Goal: Transaction & Acquisition: Purchase product/service

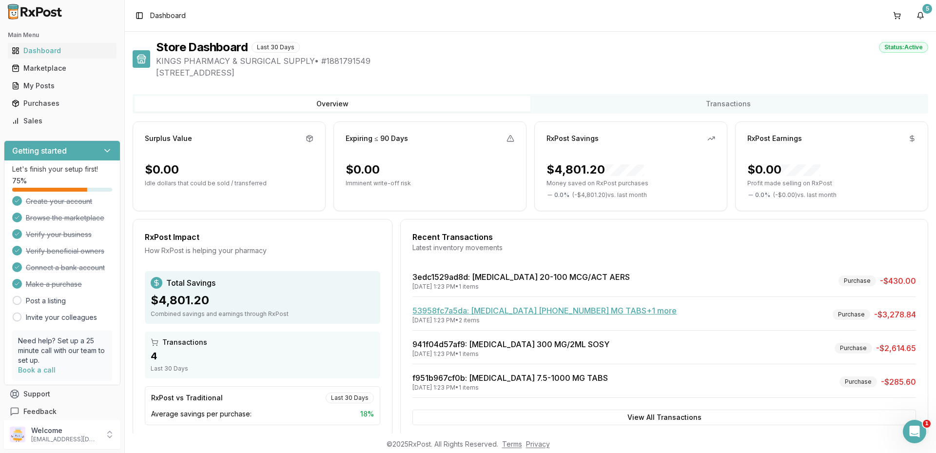
click at [540, 309] on link "53958fc7a5da : [MEDICAL_DATA] [PHONE_NUMBER] MG TABS +1 more" at bounding box center [545, 311] width 264 height 10
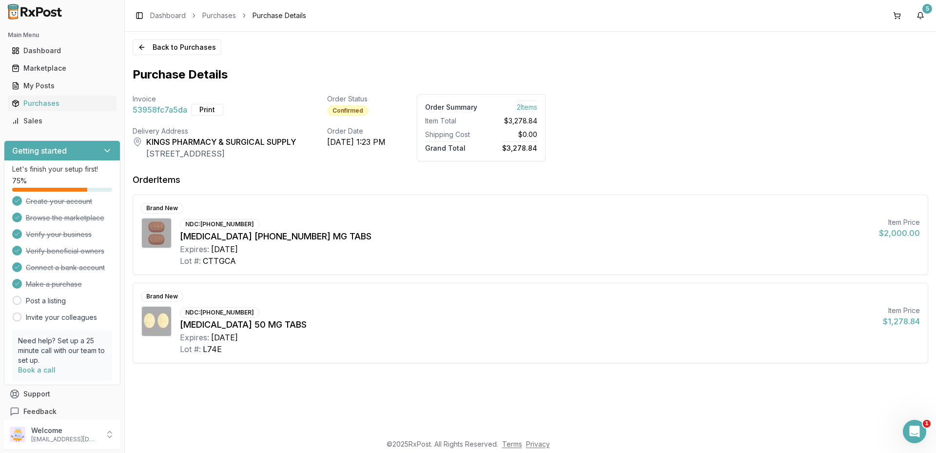
click at [537, 107] on span "2 Item s" at bounding box center [527, 105] width 20 height 11
click at [207, 109] on button "Print" at bounding box center [207, 110] width 32 height 12
click at [175, 51] on button "Back to Purchases" at bounding box center [177, 48] width 89 height 16
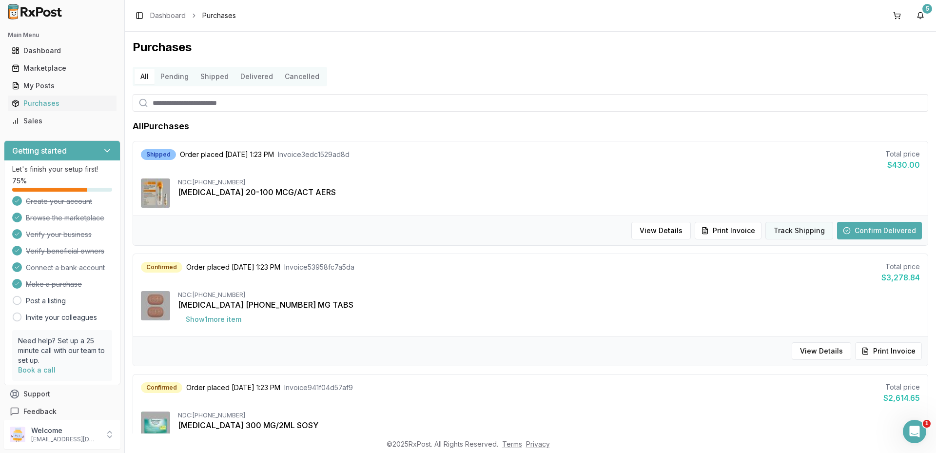
click at [802, 230] on button "Track Shipping" at bounding box center [800, 231] width 68 height 18
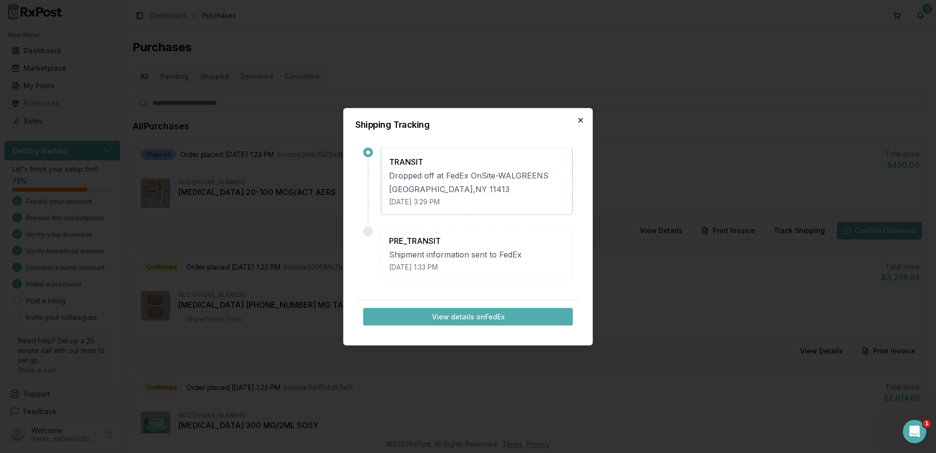
click at [578, 118] on icon "button" at bounding box center [581, 120] width 8 height 8
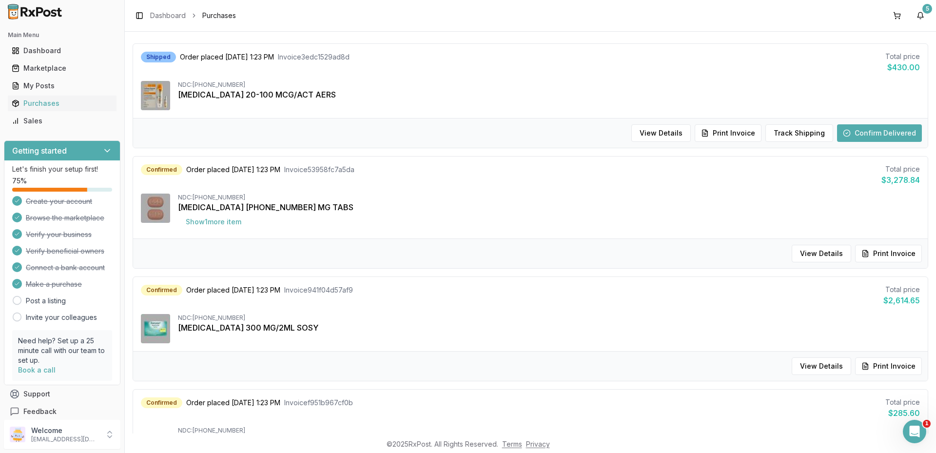
scroll to position [146, 0]
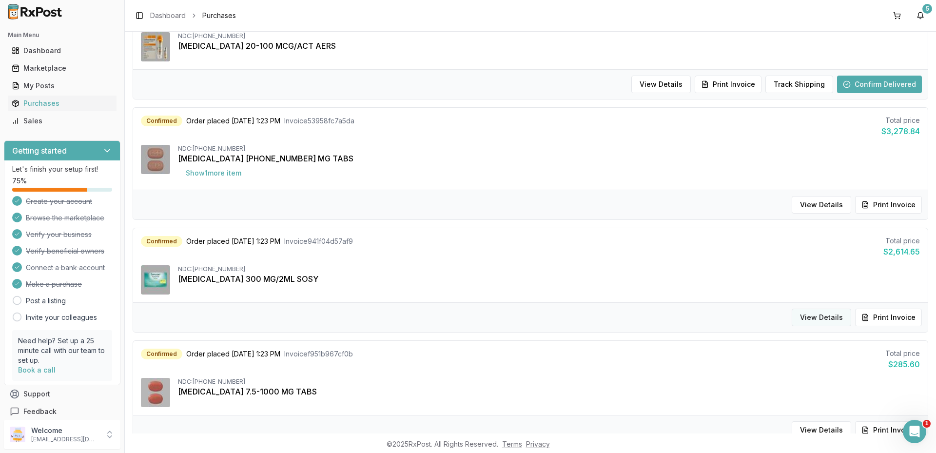
click at [809, 315] on button "View Details" at bounding box center [822, 318] width 60 height 18
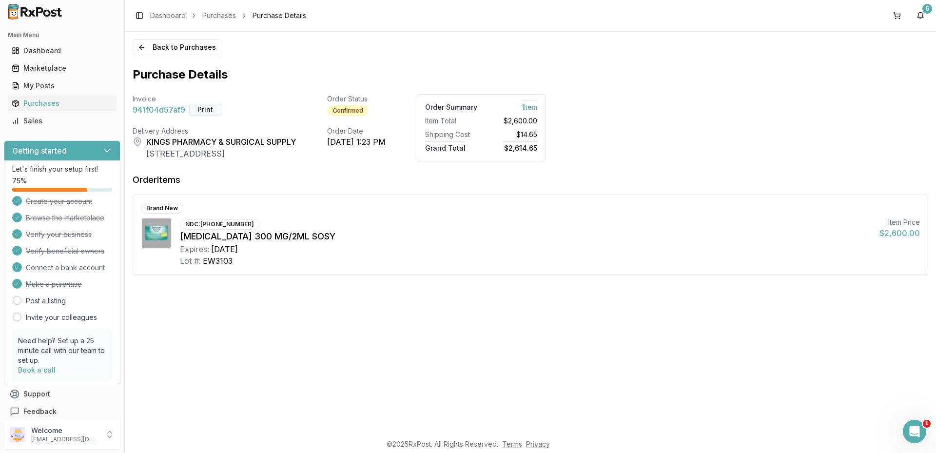
click at [211, 109] on button "Print" at bounding box center [205, 110] width 32 height 12
click at [47, 54] on div "Dashboard" at bounding box center [62, 51] width 101 height 10
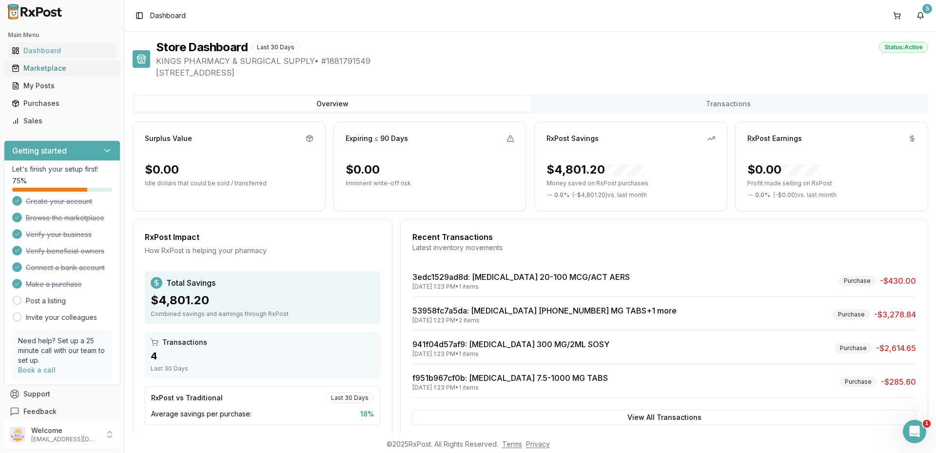
click at [33, 66] on div "Marketplace" at bounding box center [62, 68] width 101 height 10
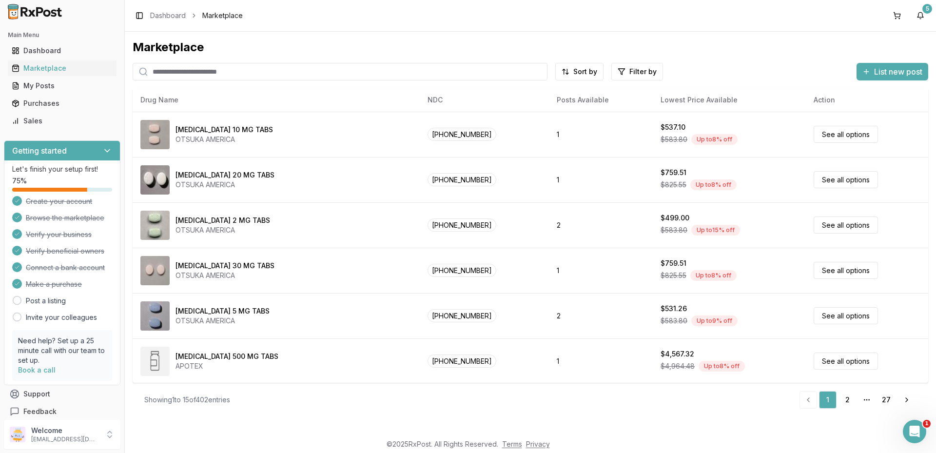
click at [189, 75] on input "search" at bounding box center [340, 72] width 415 height 18
type input "******"
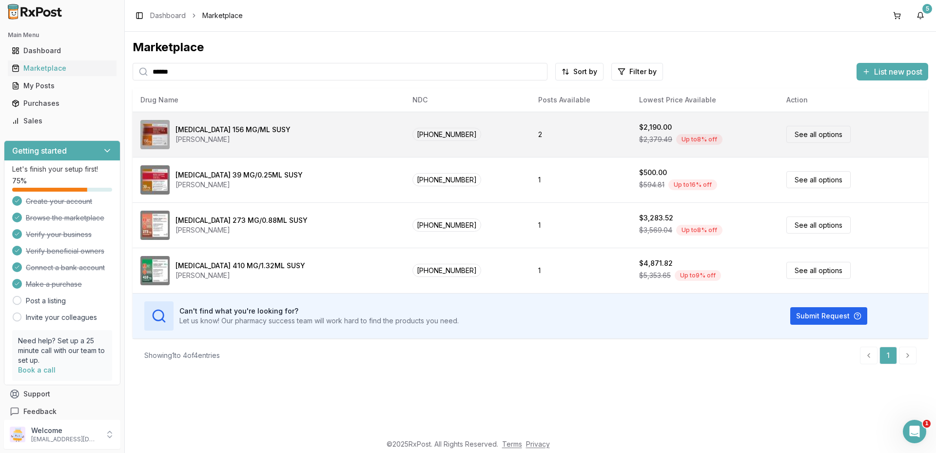
click at [804, 128] on link "See all options" at bounding box center [819, 134] width 64 height 17
